Goal: Task Accomplishment & Management: Complete application form

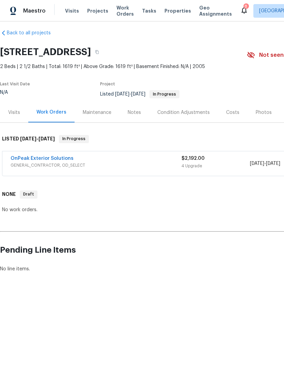
click at [20, 161] on link "OnPeak Exterior Solutions" at bounding box center [42, 158] width 63 height 5
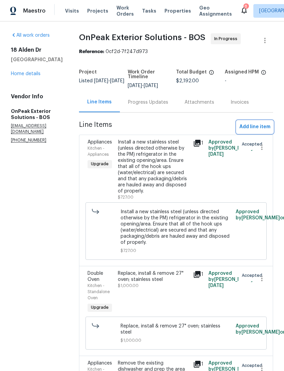
click at [264, 128] on button "Add line item" at bounding box center [254, 127] width 36 height 13
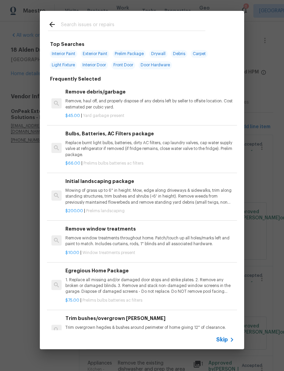
click at [71, 26] on input "text" at bounding box center [133, 25] width 144 height 10
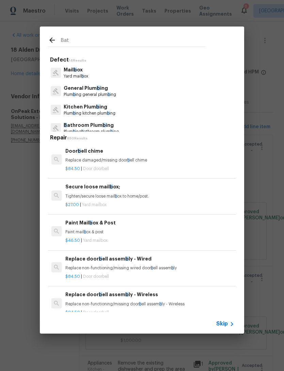
type input "Bath"
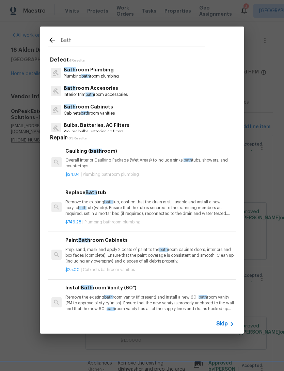
click at [78, 88] on p "Bath room Accesories" at bounding box center [96, 88] width 64 height 7
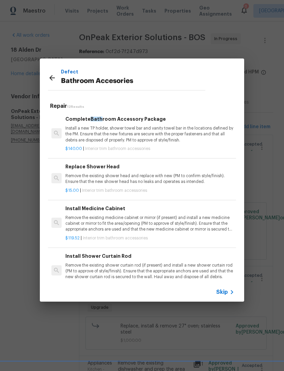
click at [46, 79] on div "Defect Bathroom Accesories" at bounding box center [127, 78] width 174 height 38
click at [50, 75] on icon at bounding box center [52, 78] width 8 height 8
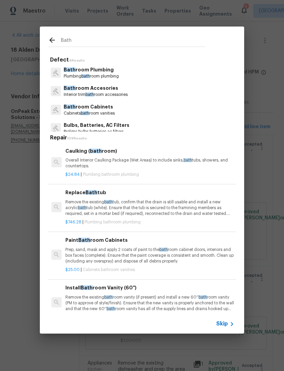
click at [72, 42] on input "Bath" at bounding box center [133, 41] width 144 height 10
click at [69, 43] on input "Bath" at bounding box center [133, 41] width 144 height 10
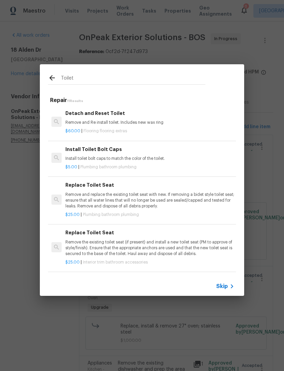
type input "Toilet"
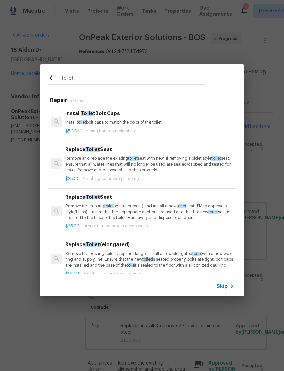
click at [205, 173] on div "$25.00 | Plumbing bathroom plumbing" at bounding box center [149, 177] width 169 height 9
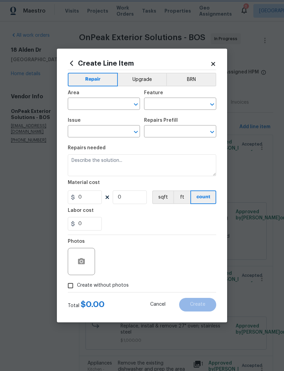
type input "Plumbing"
type input "Bathroom Plumbing"
type input "Replace Toilet Seat $25.00"
type textarea "Remove and replace the existing toilet seat with new. If removing a bidet style…"
type input "25"
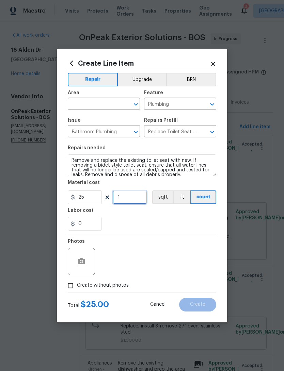
click at [141, 200] on input "1" at bounding box center [130, 198] width 34 height 14
type input "2"
click at [177, 225] on div "0" at bounding box center [142, 224] width 148 height 14
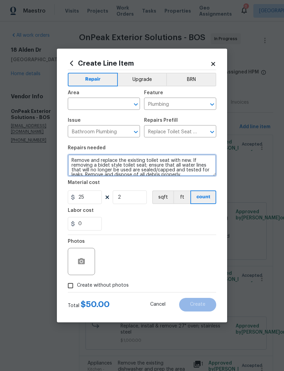
click at [73, 159] on textarea "Remove and replace the existing toilet seat with new. If removing a bidet style…" at bounding box center [142, 165] width 148 height 22
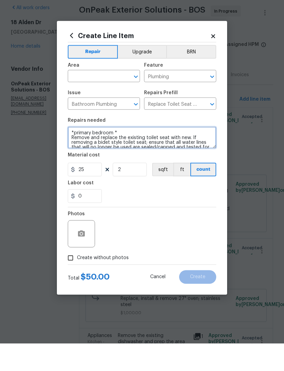
type textarea "*primary bedroom * Remove and replace the existing toilet seat with new. If rem…"
click at [75, 99] on input "text" at bounding box center [94, 104] width 53 height 11
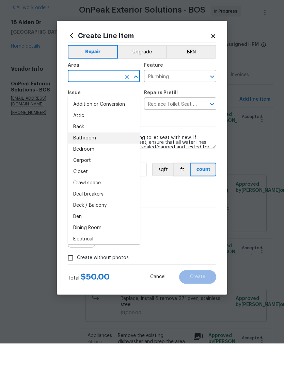
click at [79, 160] on li "Bathroom" at bounding box center [104, 165] width 72 height 11
type input "Bathroom"
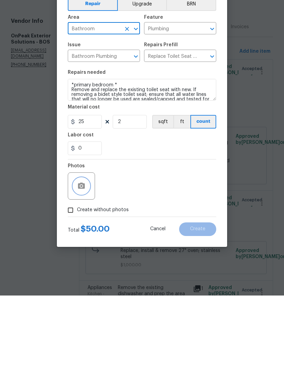
click at [84, 258] on icon "button" at bounding box center [81, 261] width 7 height 6
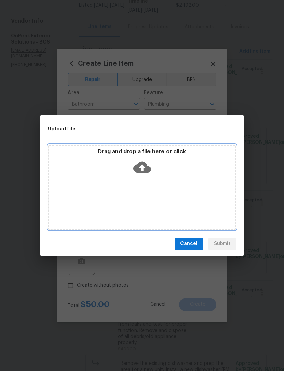
click at [95, 190] on div "Drag and drop a file here or click" at bounding box center [142, 187] width 188 height 85
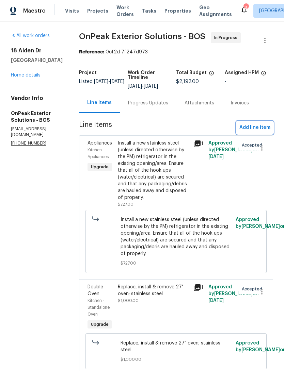
click at [267, 131] on span "Add line item" at bounding box center [254, 128] width 31 height 9
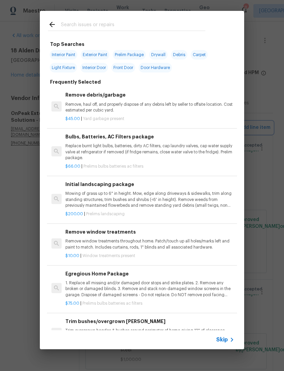
click at [273, 134] on div "Top Searches Interior Paint Exterior Paint Prelim Package Drywall Debris Carpet…" at bounding box center [142, 180] width 284 height 360
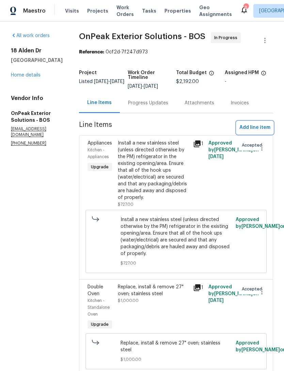
click at [261, 132] on span "Add line item" at bounding box center [254, 128] width 31 height 9
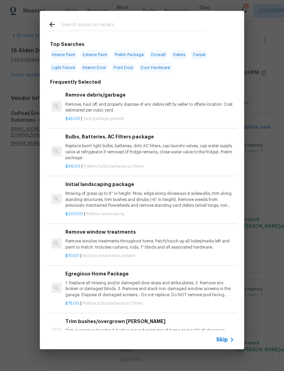
click at [70, 23] on input "text" at bounding box center [133, 25] width 144 height 10
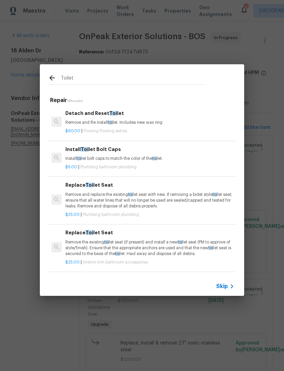
type input "Toilet"
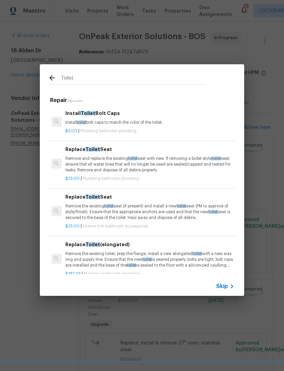
click at [72, 164] on p "Remove and replace the existing toilet seat with new. If removing a bidet style…" at bounding box center [149, 164] width 169 height 17
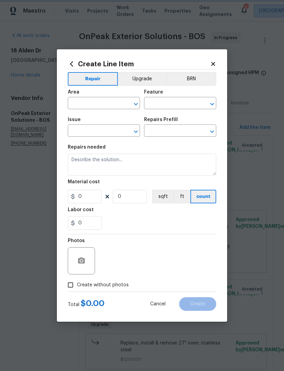
type input "Plumbing"
type input "Bathroom Plumbing"
type input "Replace Toilet Seat $25.00"
type textarea "Remove and replace the existing toilet seat with new. If removing a bidet style…"
type input "25"
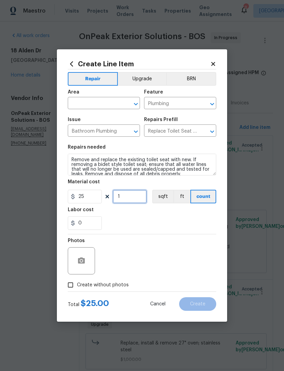
click at [122, 197] on input "1" at bounding box center [130, 197] width 34 height 14
type input "2"
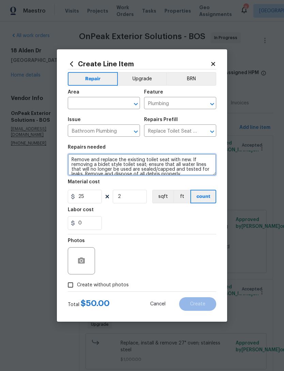
click at [72, 161] on textarea "Remove and replace the existing toilet seat with new. If removing a bidet style…" at bounding box center [142, 165] width 148 height 22
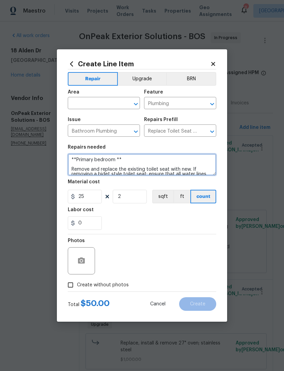
type textarea "**Primary bedroom ** Remove and replace the existing toilet seat with new. If r…"
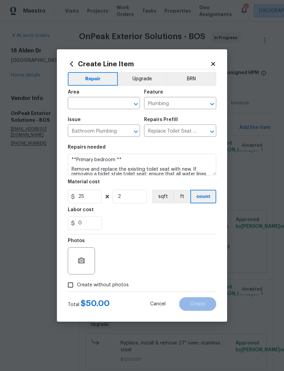
click at [79, 96] on div "Area" at bounding box center [104, 94] width 72 height 9
click at [71, 95] on div "Area" at bounding box center [104, 94] width 72 height 9
click at [74, 96] on div "Area" at bounding box center [104, 94] width 72 height 9
click at [85, 100] on input "text" at bounding box center [94, 104] width 53 height 11
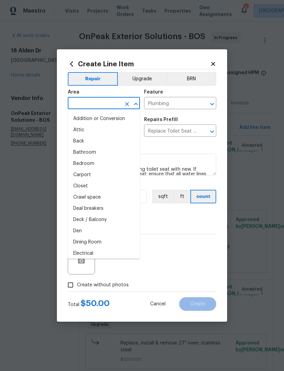
click at [79, 153] on li "Bathroom" at bounding box center [104, 152] width 72 height 11
type input "Bathroom"
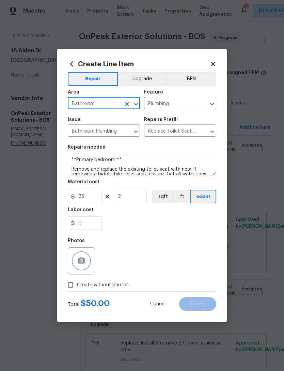
click at [75, 259] on button "button" at bounding box center [81, 261] width 16 height 16
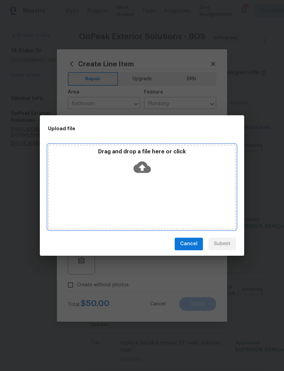
click at [139, 180] on div "Drag and drop a file here or click" at bounding box center [142, 187] width 188 height 85
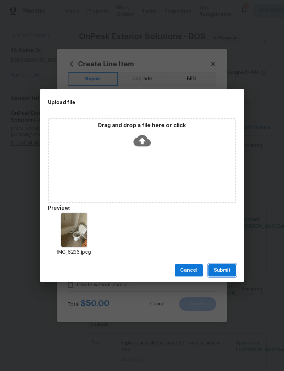
click at [225, 272] on span "Submit" at bounding box center [222, 270] width 17 height 9
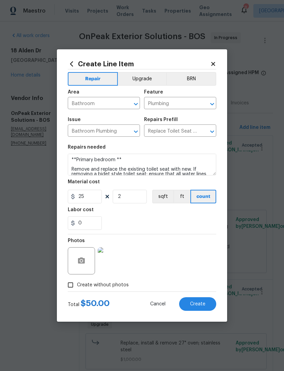
click at [204, 307] on span "Create" at bounding box center [197, 304] width 15 height 5
type input "0"
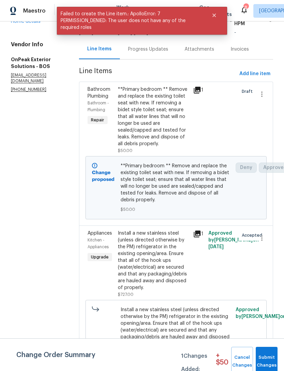
scroll to position [54, 0]
click at [270, 362] on span "Submit Changes" at bounding box center [266, 362] width 15 height 16
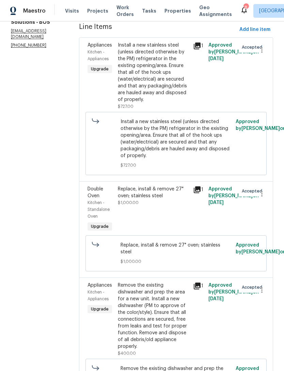
scroll to position [99, 0]
